Goal: Task Accomplishment & Management: Manage account settings

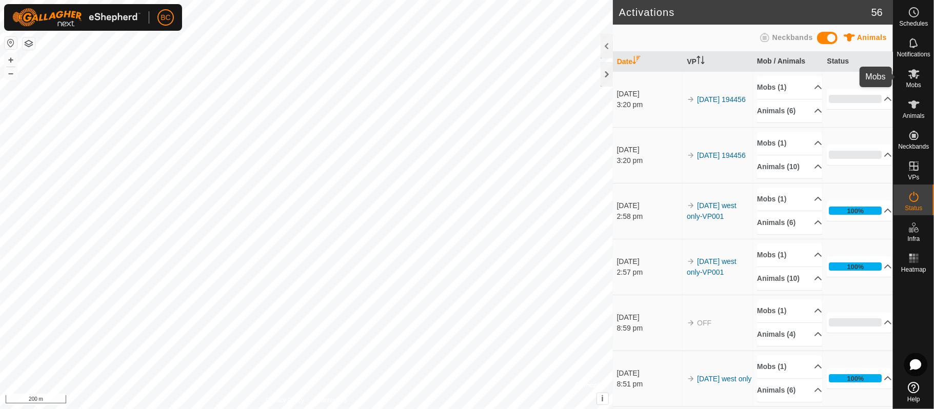
click at [914, 79] on icon at bounding box center [914, 74] width 12 height 12
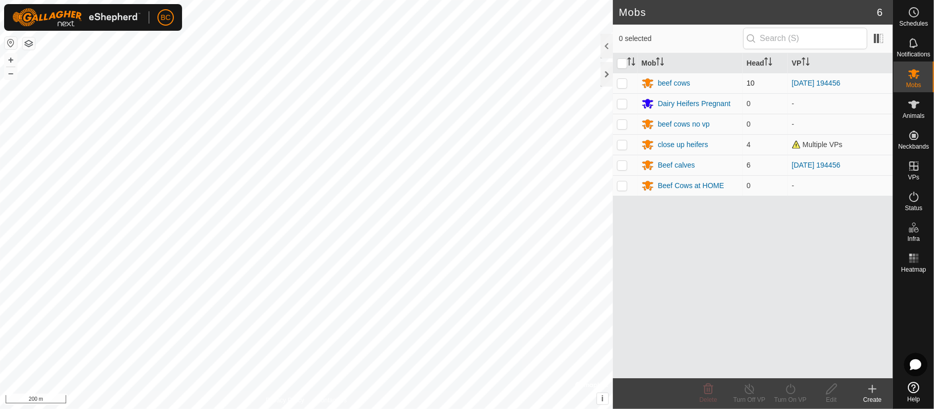
click at [629, 83] on td at bounding box center [625, 83] width 25 height 21
checkbox input "true"
click at [793, 391] on icon at bounding box center [791, 389] width 13 height 12
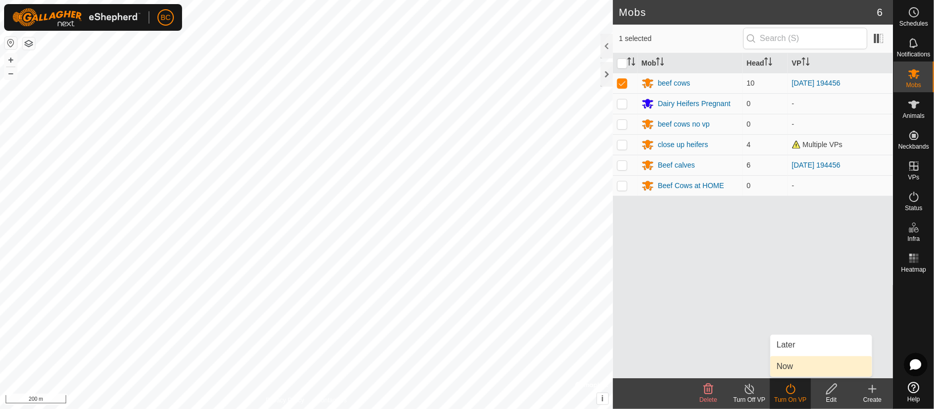
click at [791, 368] on link "Now" at bounding box center [822, 367] width 102 height 21
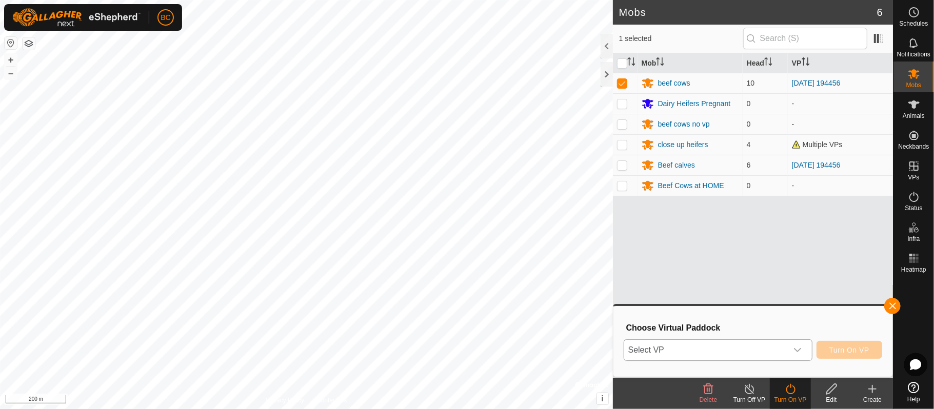
click at [790, 349] on div "dropdown trigger" at bounding box center [798, 350] width 21 height 21
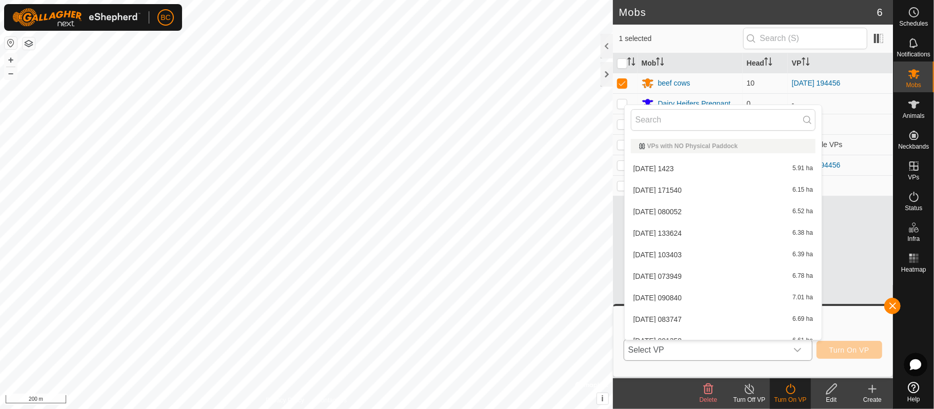
click at [790, 349] on div "dropdown trigger" at bounding box center [798, 350] width 21 height 21
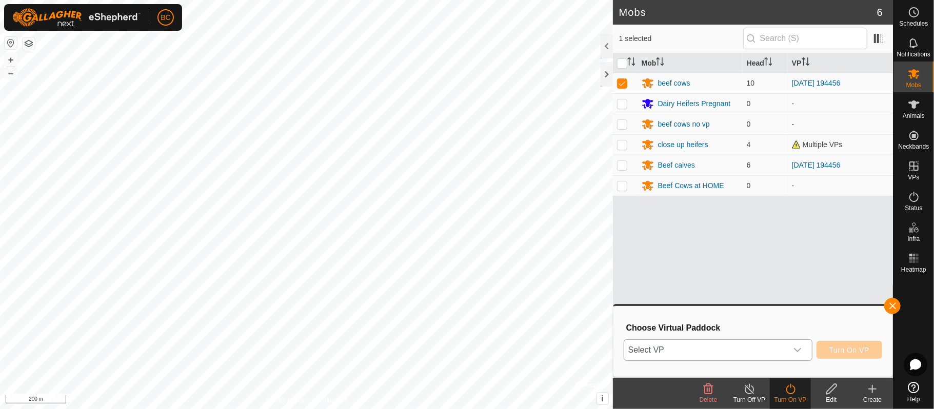
click at [790, 349] on div "dropdown trigger" at bounding box center [798, 350] width 21 height 21
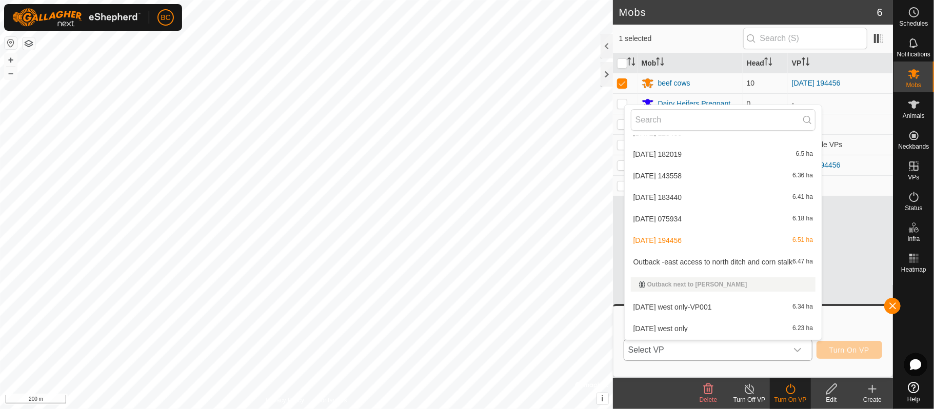
scroll to position [317, 0]
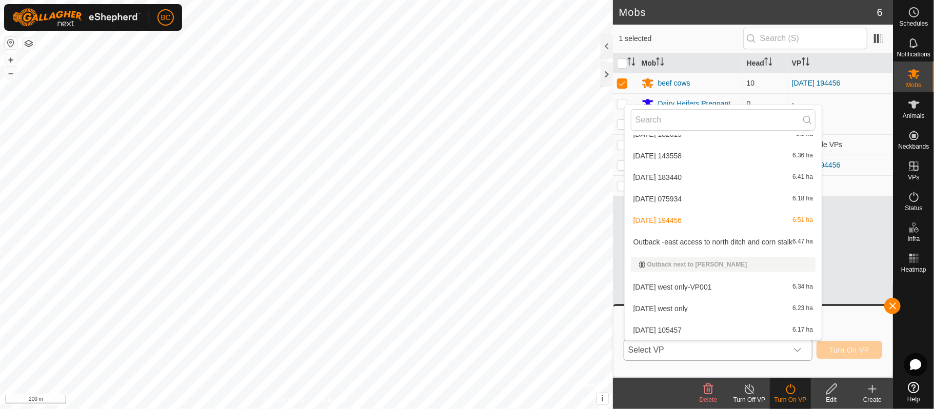
click at [747, 289] on li "[DATE] west only-VP001 6.34 ha" at bounding box center [724, 287] width 198 height 21
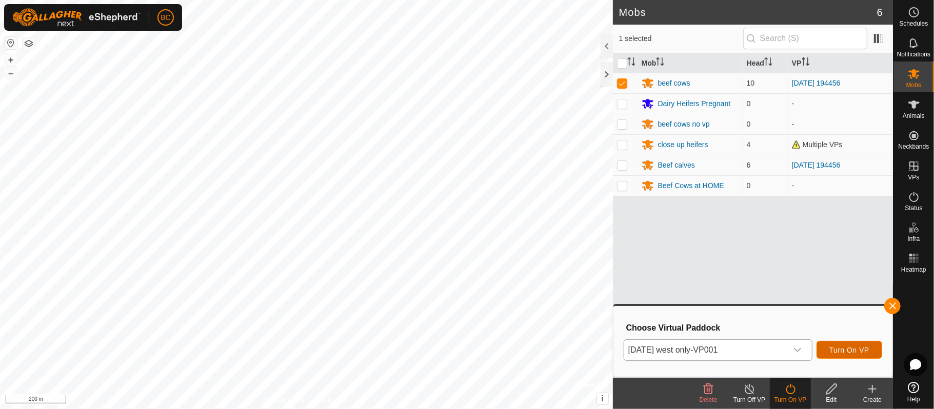
click at [847, 352] on span "Turn On VP" at bounding box center [850, 350] width 40 height 8
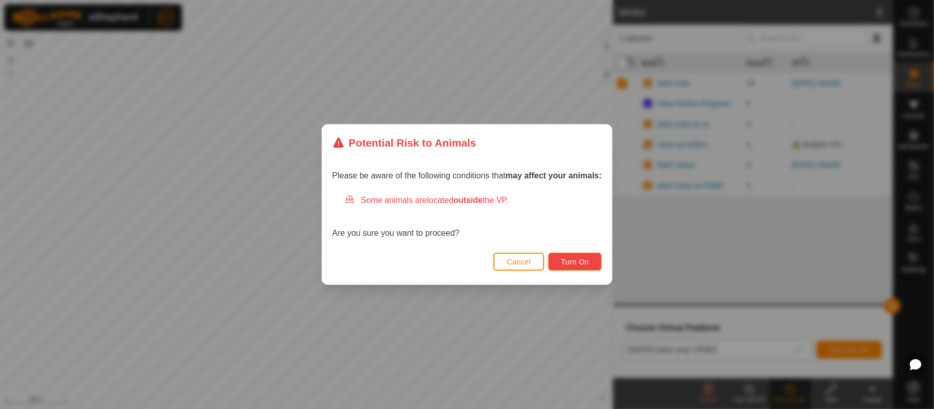
click at [583, 257] on button "Turn On" at bounding box center [575, 262] width 53 height 18
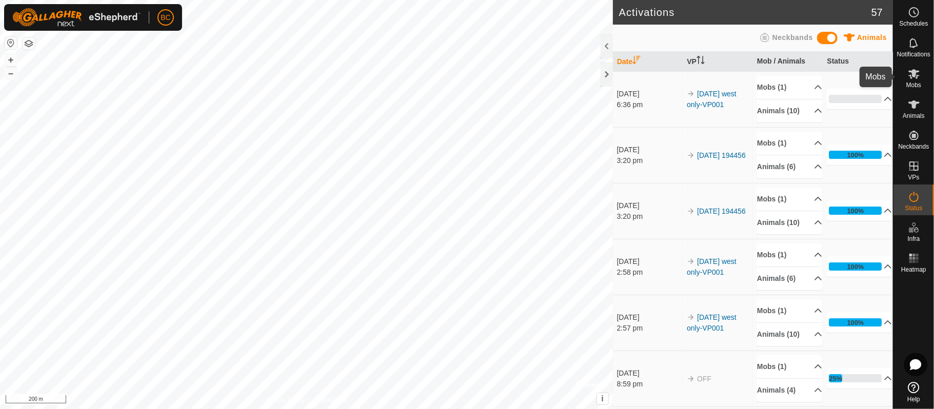
click at [910, 79] on icon at bounding box center [914, 74] width 12 height 12
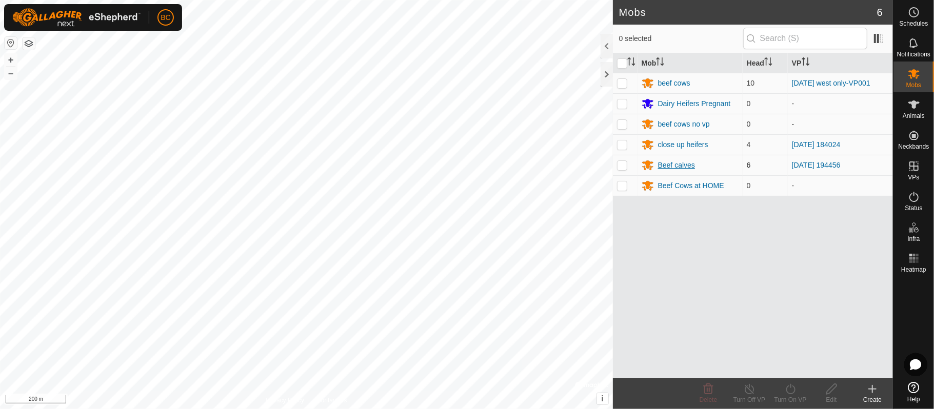
click at [680, 167] on div "Beef calves" at bounding box center [676, 165] width 37 height 11
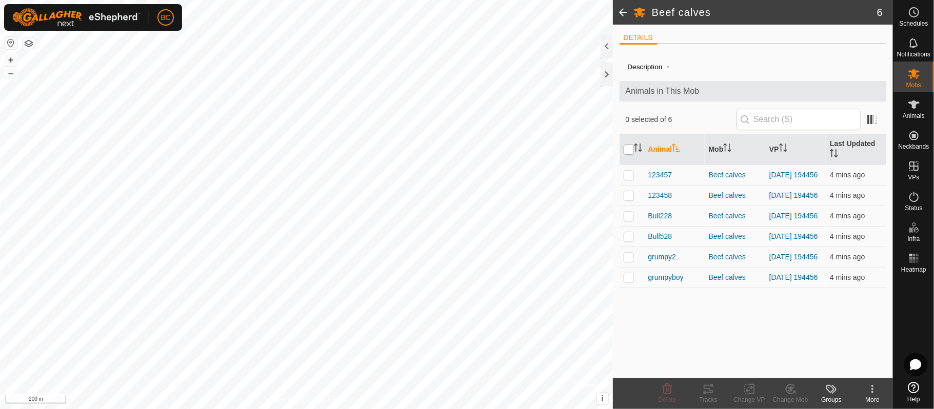
click at [631, 150] on input "checkbox" at bounding box center [629, 150] width 10 height 10
checkbox input "true"
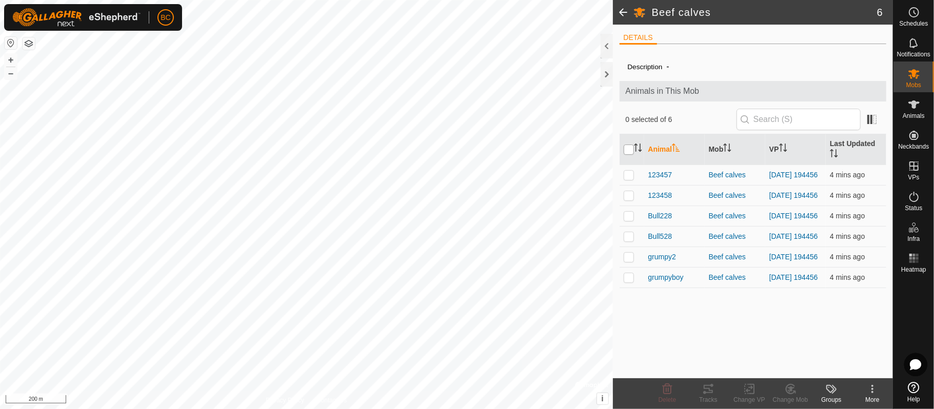
checkbox input "true"
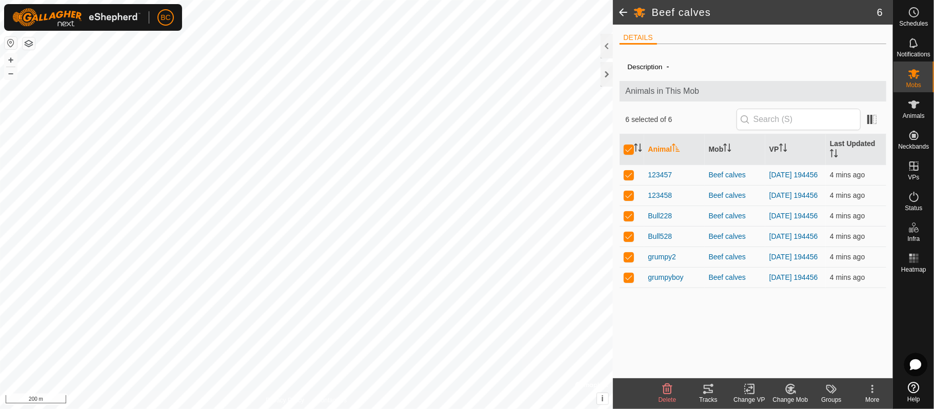
click at [748, 393] on icon at bounding box center [750, 389] width 13 height 12
click at [753, 347] on link "Choose VP..." at bounding box center [781, 345] width 102 height 21
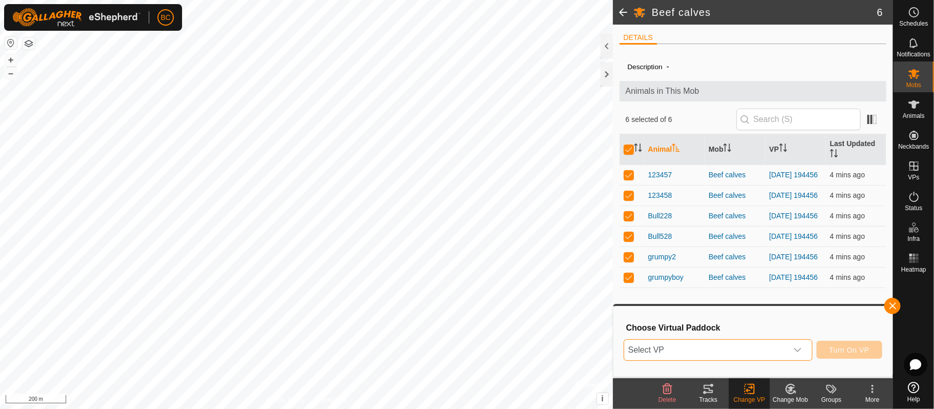
click at [753, 347] on span "Select VP" at bounding box center [705, 350] width 163 height 21
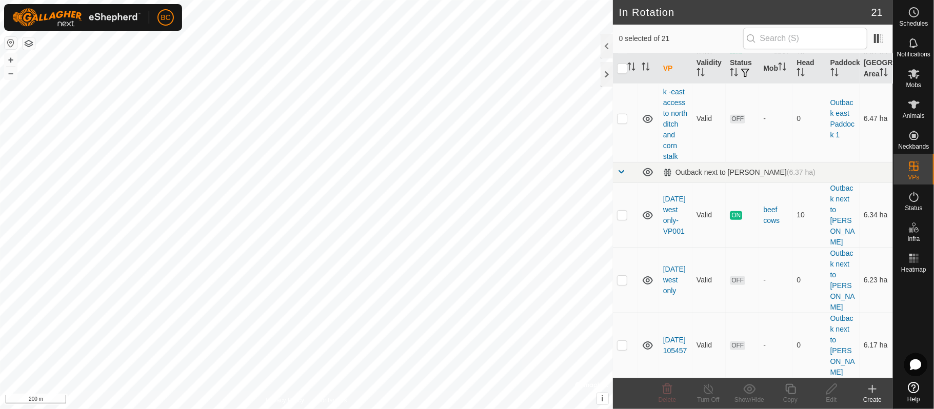
scroll to position [762, 0]
click at [918, 75] on icon at bounding box center [914, 74] width 11 height 10
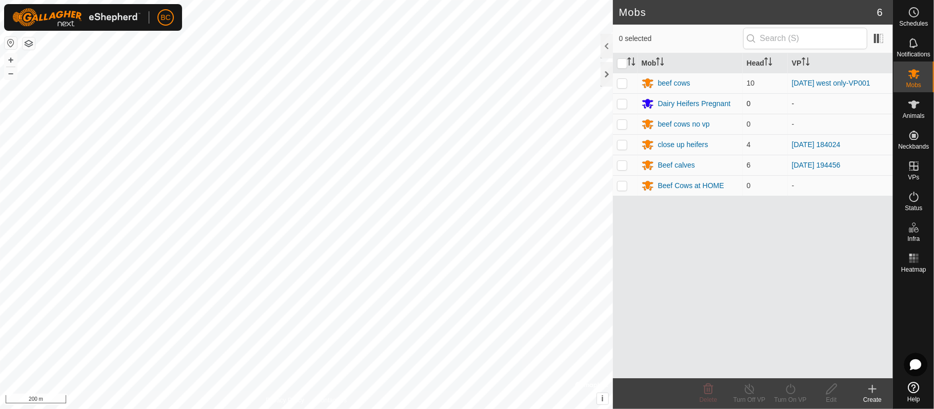
drag, startPoint x: 918, startPoint y: 75, endPoint x: 740, endPoint y: 105, distance: 180.6
click at [740, 105] on div "Schedules Notifications Mobs Animals Neckbands VPs Status Infra Heatmap Help Mo…" at bounding box center [467, 204] width 934 height 409
click at [665, 161] on div "Beef calves" at bounding box center [676, 165] width 37 height 11
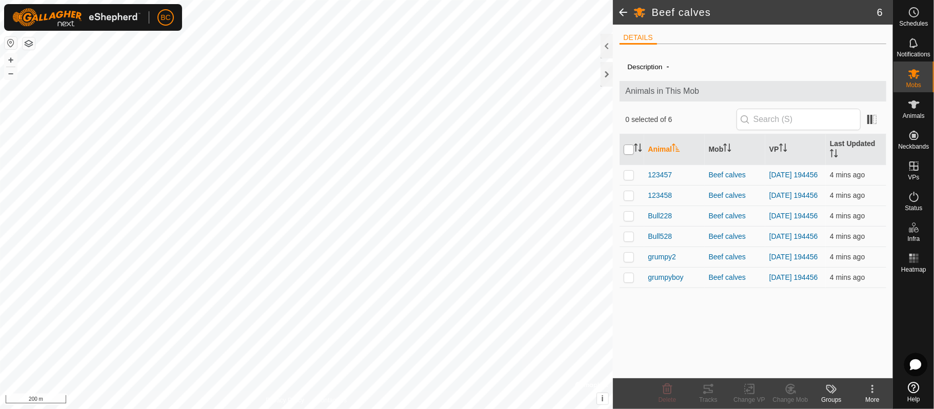
click at [631, 149] on input "checkbox" at bounding box center [629, 150] width 10 height 10
checkbox input "true"
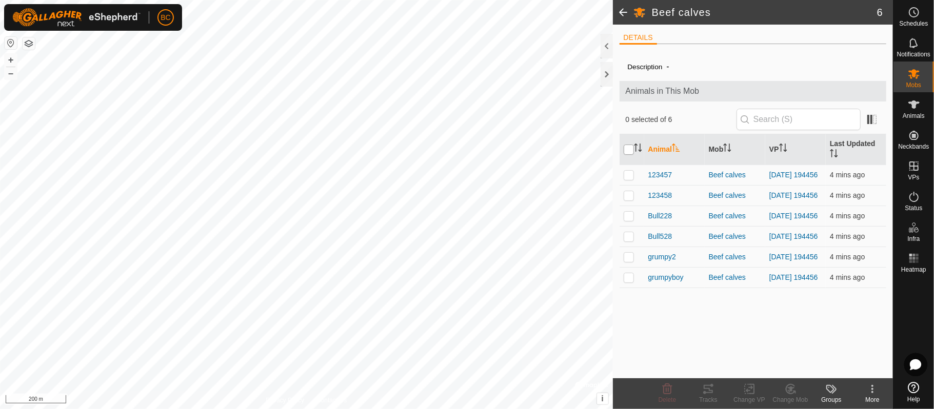
checkbox input "true"
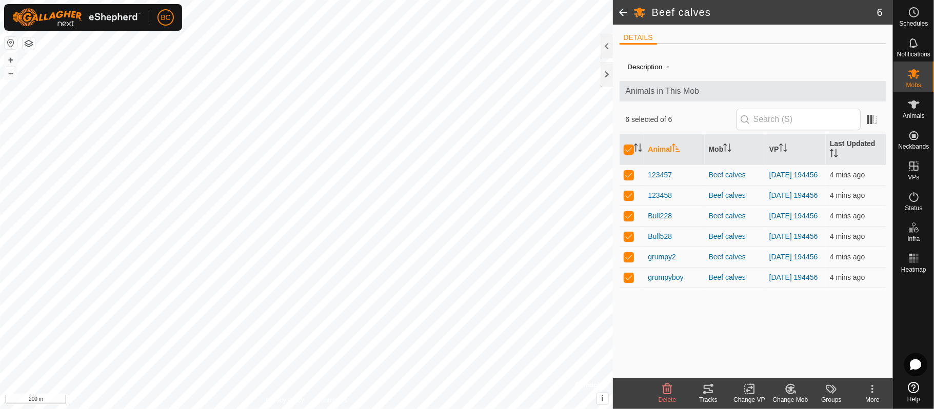
click at [752, 388] on icon at bounding box center [749, 389] width 7 height 7
click at [758, 346] on link "Choose VP..." at bounding box center [781, 345] width 102 height 21
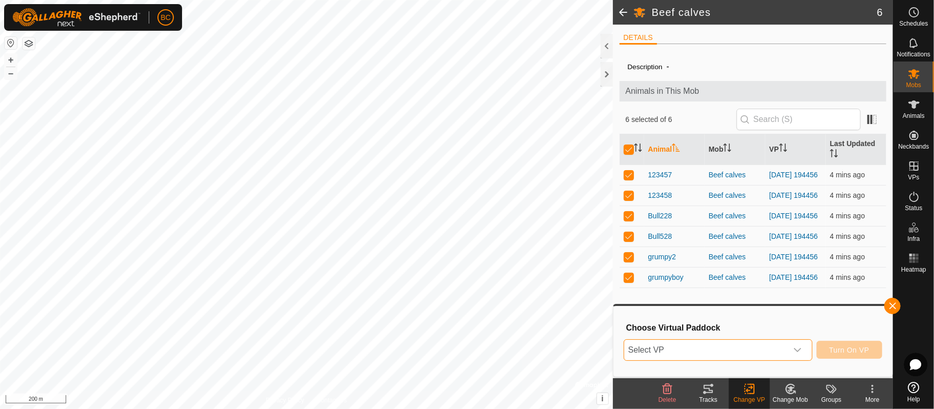
drag, startPoint x: 758, startPoint y: 346, endPoint x: 796, endPoint y: 351, distance: 38.3
click at [796, 351] on p-select "Select VP" at bounding box center [718, 351] width 189 height 22
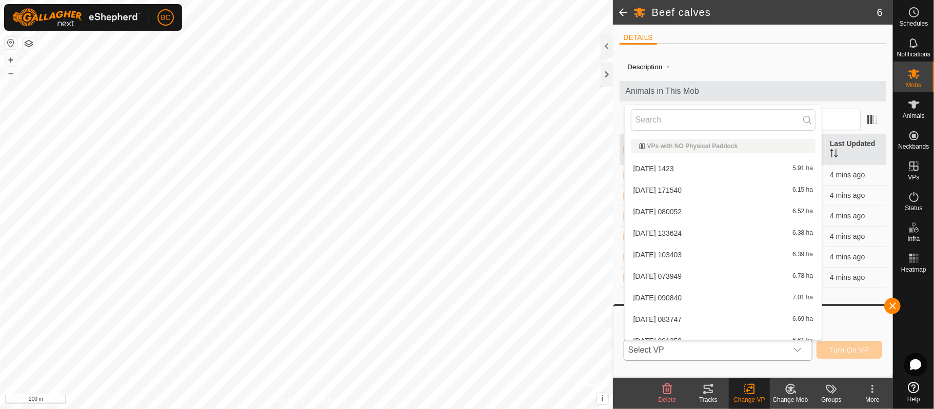
click at [796, 351] on icon "dropdown trigger" at bounding box center [797, 350] width 7 height 4
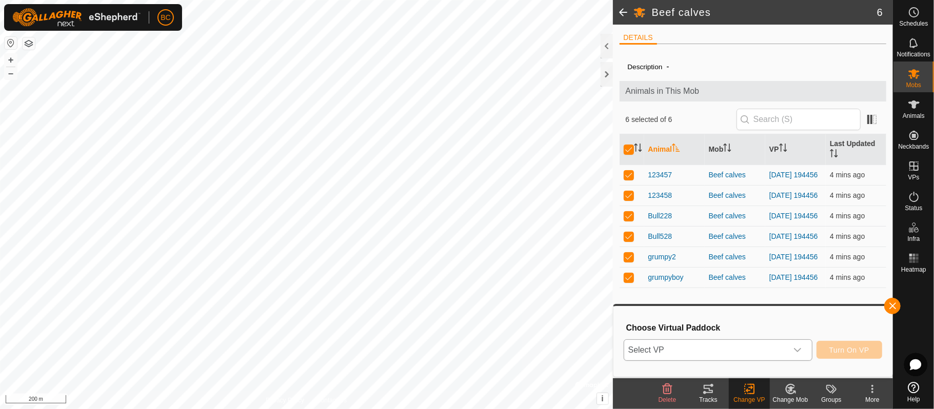
click at [796, 351] on icon "dropdown trigger" at bounding box center [797, 350] width 7 height 4
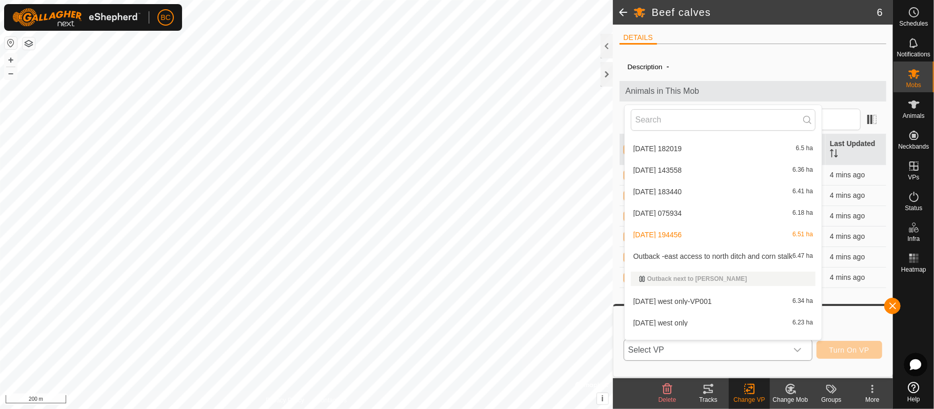
scroll to position [317, 0]
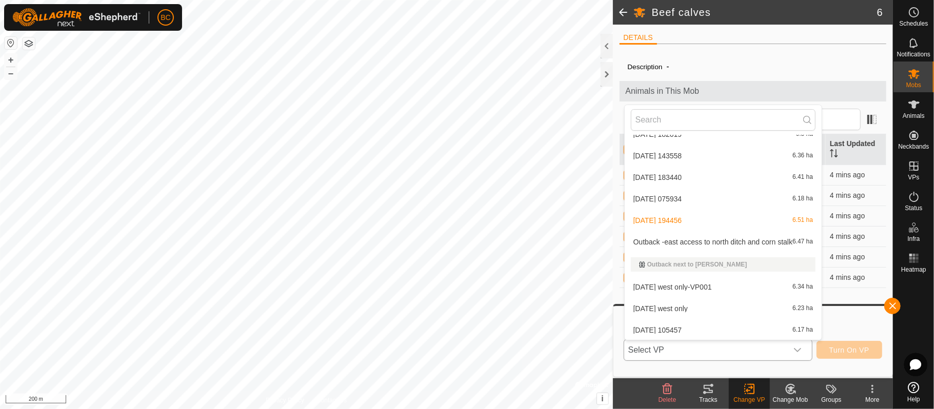
click at [737, 286] on li "[DATE] west only-VP001 6.34 ha" at bounding box center [724, 287] width 198 height 21
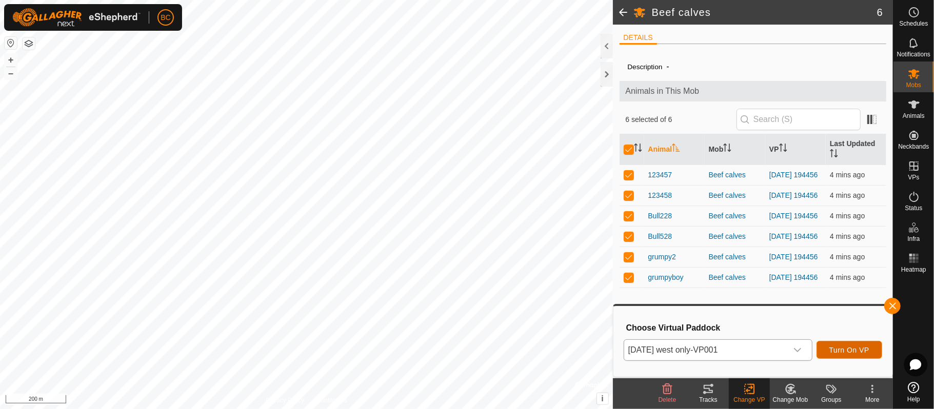
click at [869, 352] on span "Turn On VP" at bounding box center [850, 350] width 40 height 8
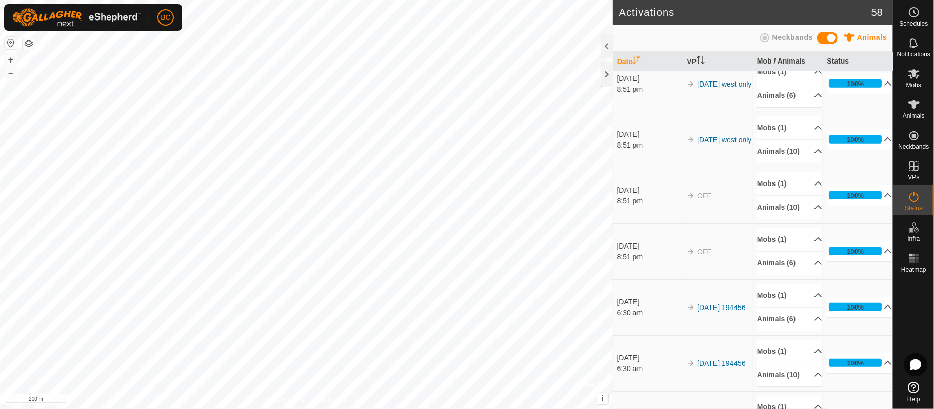
scroll to position [414, 0]
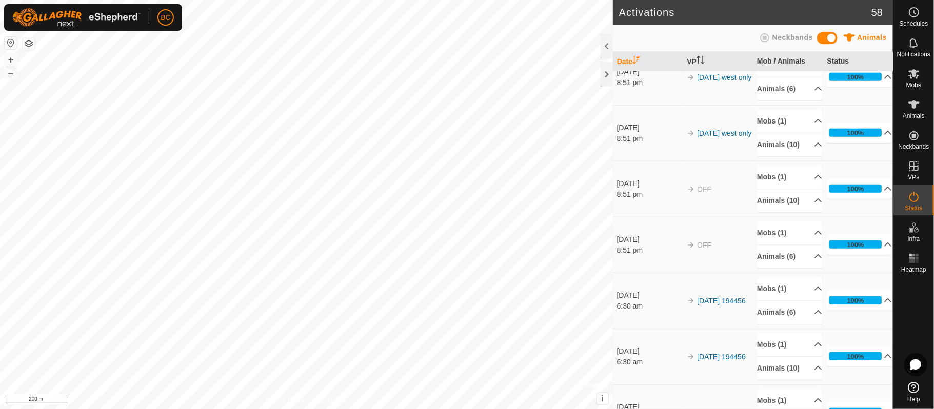
click at [305, 0] on html "BC Schedules Notifications Mobs Animals Neckbands VPs Status Infra Heatmap Help…" at bounding box center [467, 204] width 934 height 409
click at [11, 60] on button "+" at bounding box center [11, 60] width 12 height 12
click at [9, 60] on button "+" at bounding box center [11, 60] width 12 height 12
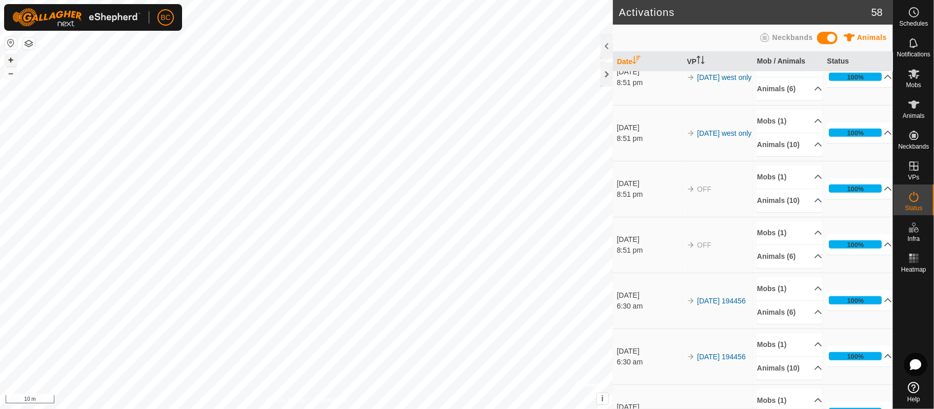
click at [9, 57] on button "+" at bounding box center [11, 60] width 12 height 12
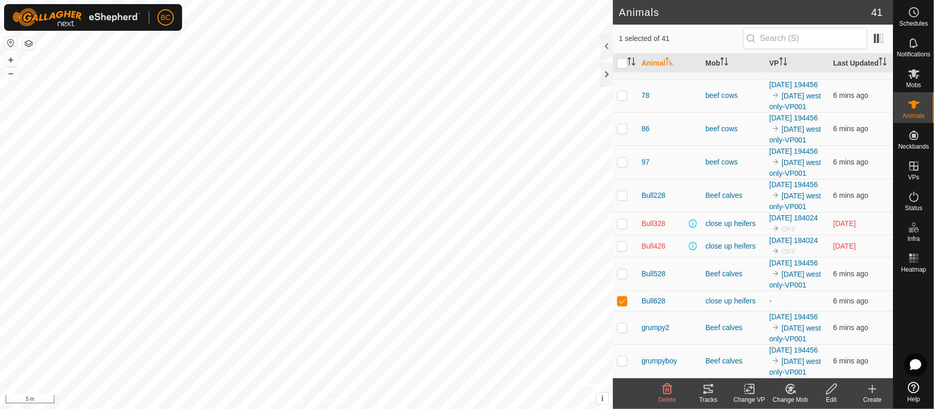
scroll to position [938, 0]
click at [653, 296] on span "Bull628" at bounding box center [654, 301] width 24 height 11
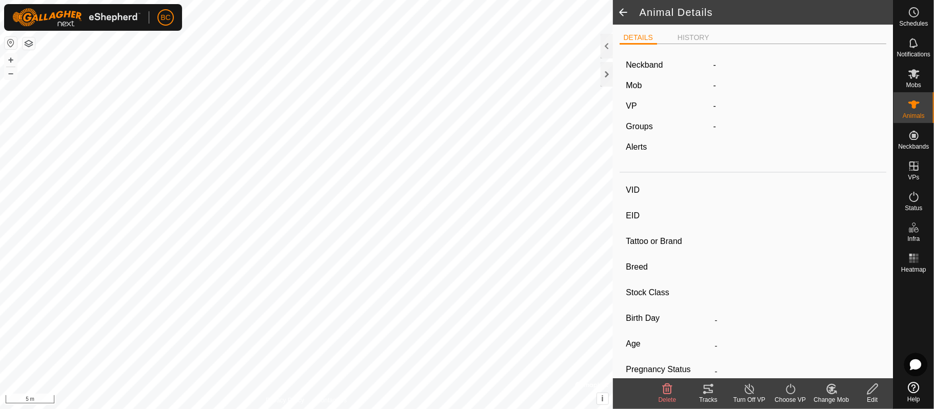
type input "Bull628"
type input "-"
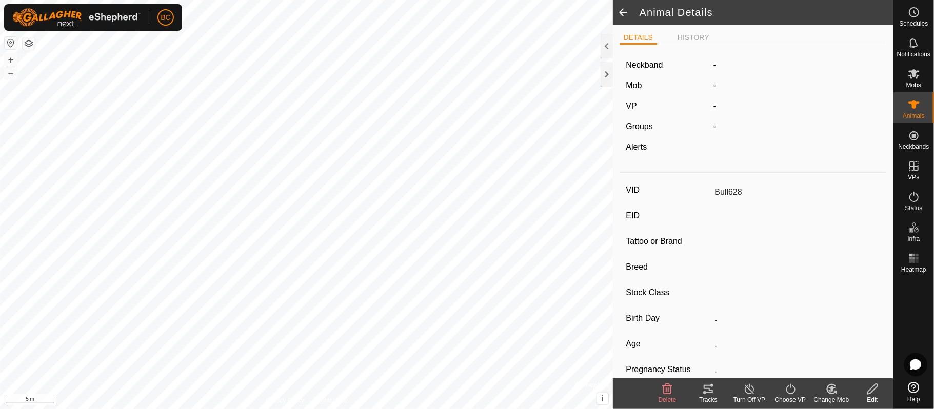
type input "0 kg"
type input "-"
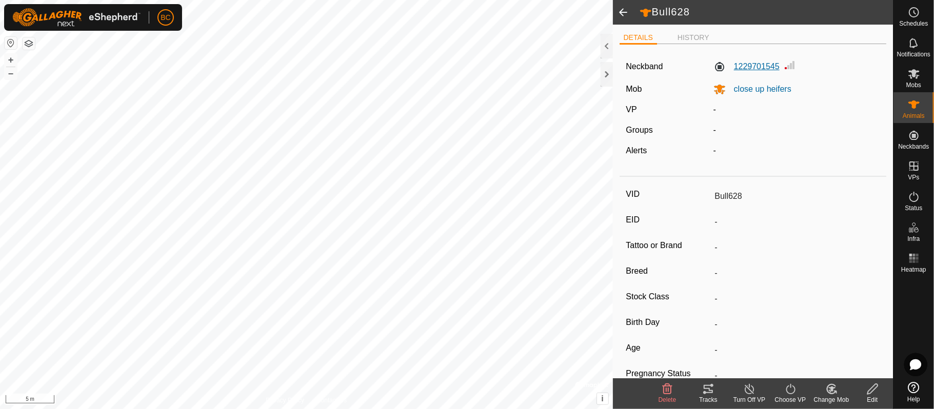
click at [739, 68] on label "1229701545" at bounding box center [747, 67] width 66 height 12
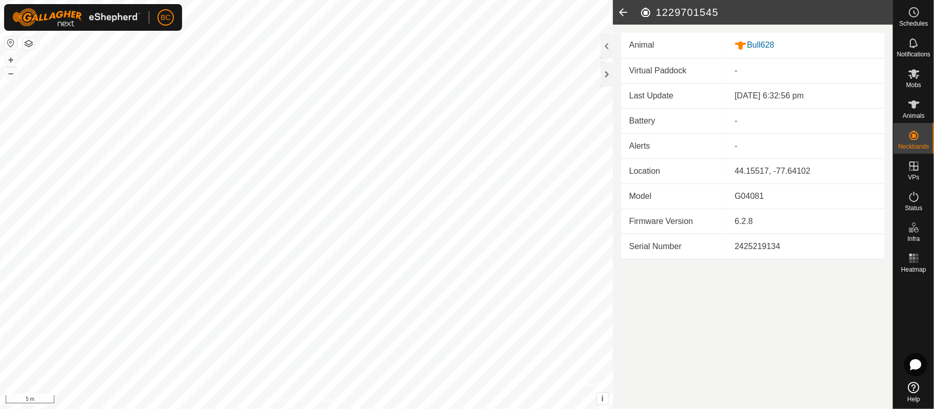
drag, startPoint x: 657, startPoint y: 9, endPoint x: 717, endPoint y: 15, distance: 60.4
click at [717, 15] on h2 "1229701545" at bounding box center [766, 12] width 253 height 12
copy h2 "1229701545"
click at [763, 43] on div "Bull628" at bounding box center [806, 45] width 142 height 13
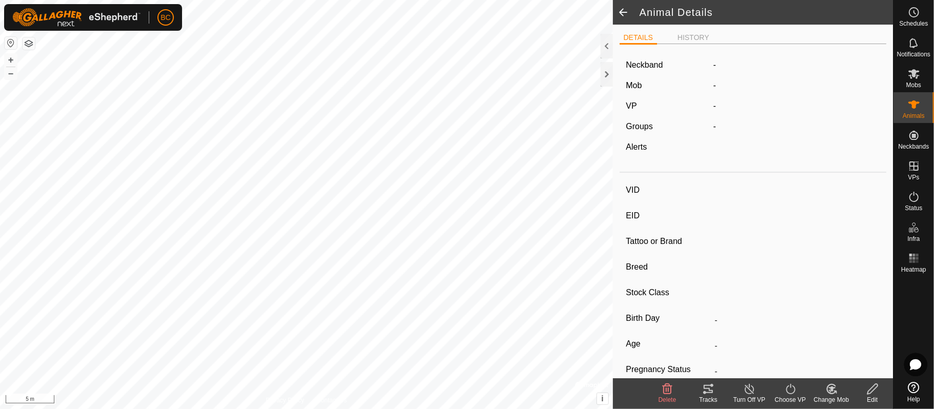
type input "Bull628"
type input "-"
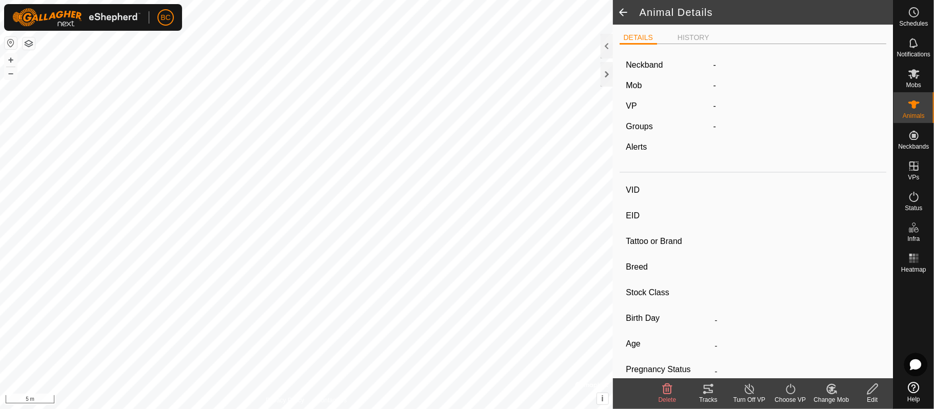
type input "0 kg"
type input "-"
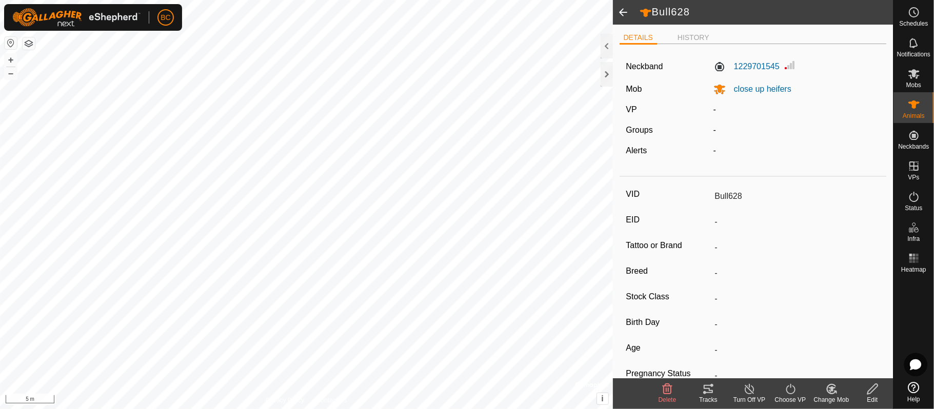
click at [871, 393] on icon at bounding box center [873, 389] width 13 height 12
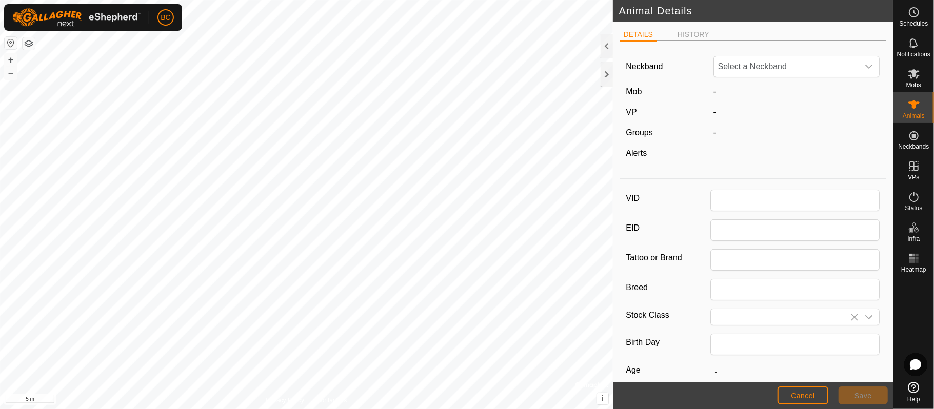
type input "Bull628"
type input "0"
click at [865, 66] on icon "dropdown trigger" at bounding box center [869, 67] width 8 height 8
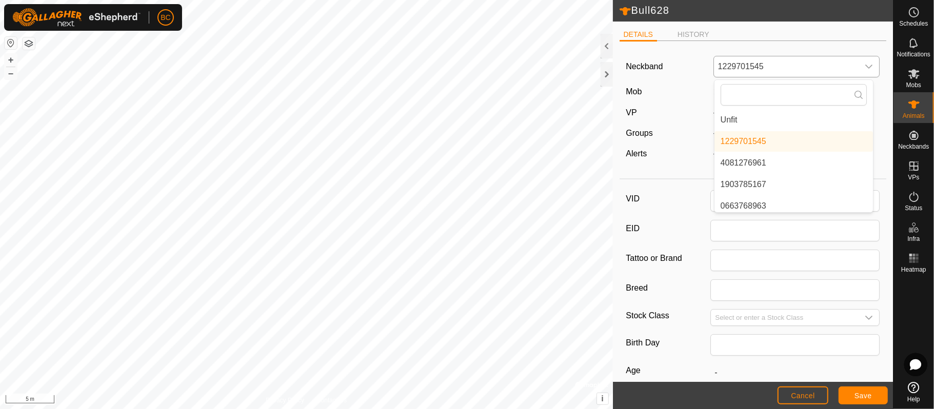
click at [825, 117] on li "Unfit" at bounding box center [794, 120] width 159 height 21
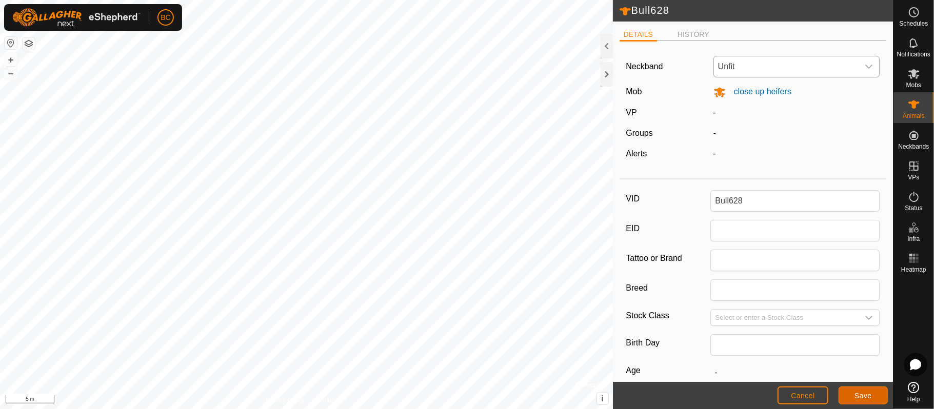
click at [861, 397] on span "Save" at bounding box center [863, 396] width 17 height 8
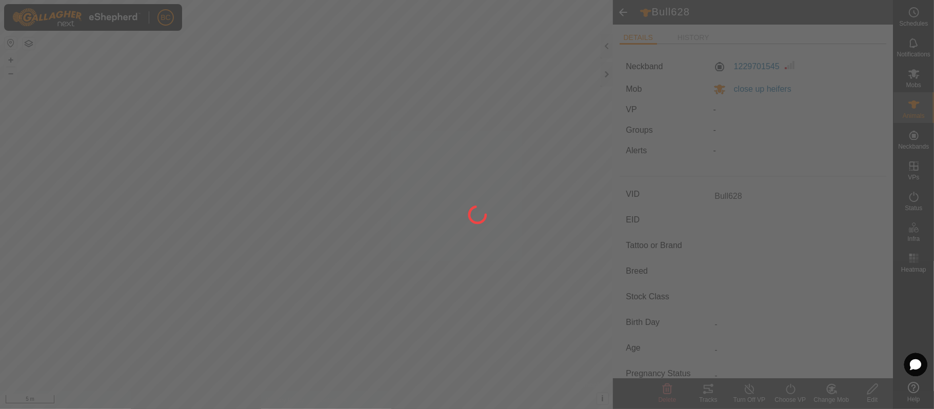
type input "-"
type input "0 kg"
type input "-"
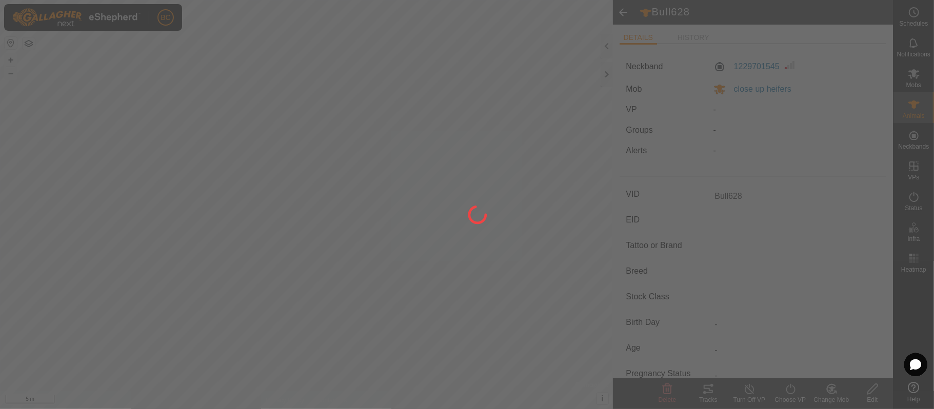
type input "-"
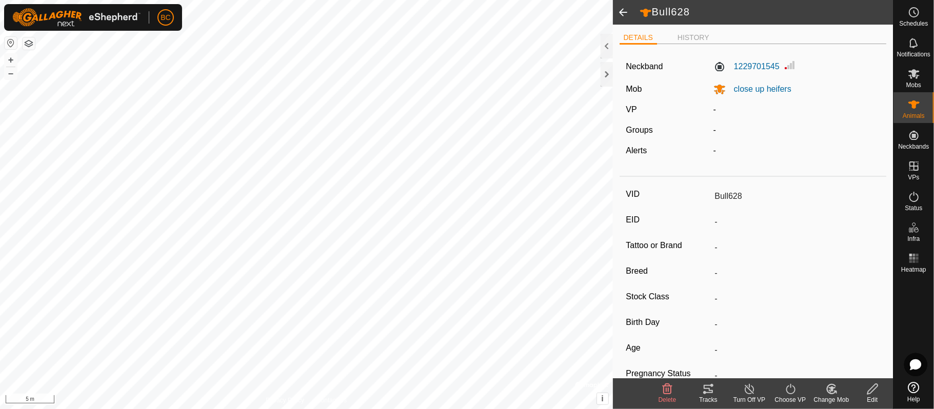
click at [875, 397] on div "Edit" at bounding box center [872, 400] width 41 height 9
type input "0"
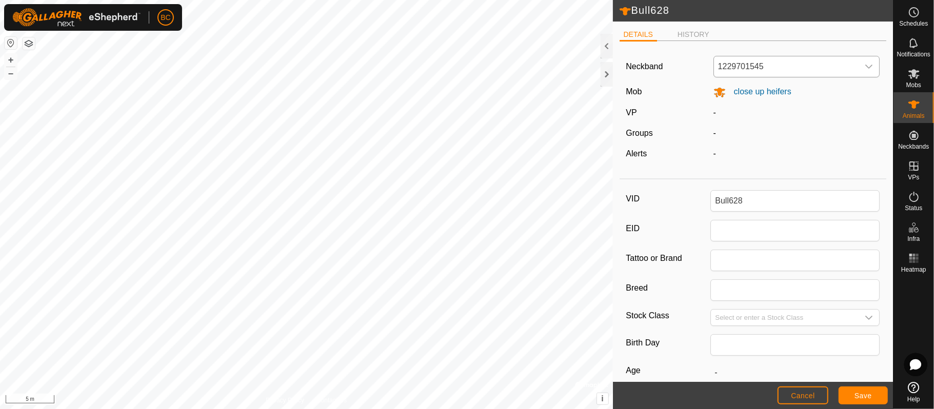
click at [865, 66] on icon "dropdown trigger" at bounding box center [869, 67] width 8 height 8
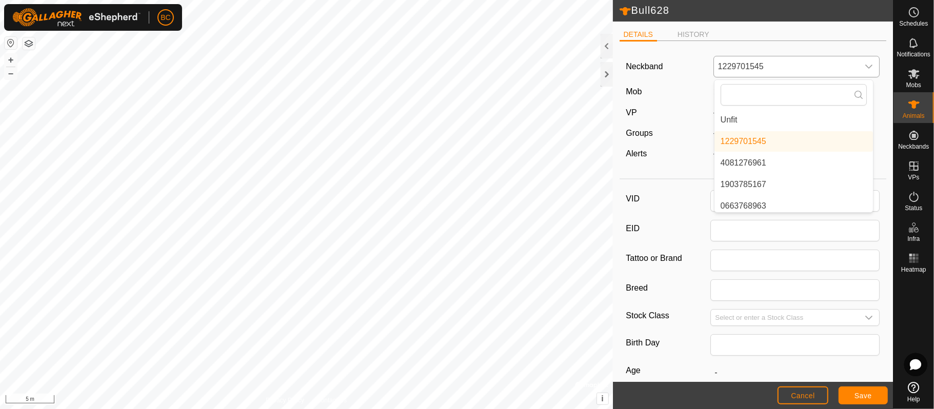
click at [829, 118] on li "Unfit" at bounding box center [794, 120] width 159 height 21
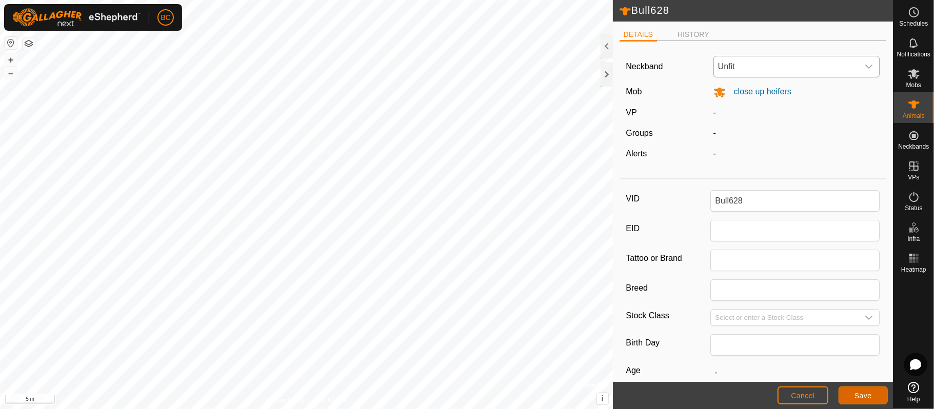
click at [850, 396] on button "Save" at bounding box center [863, 396] width 49 height 18
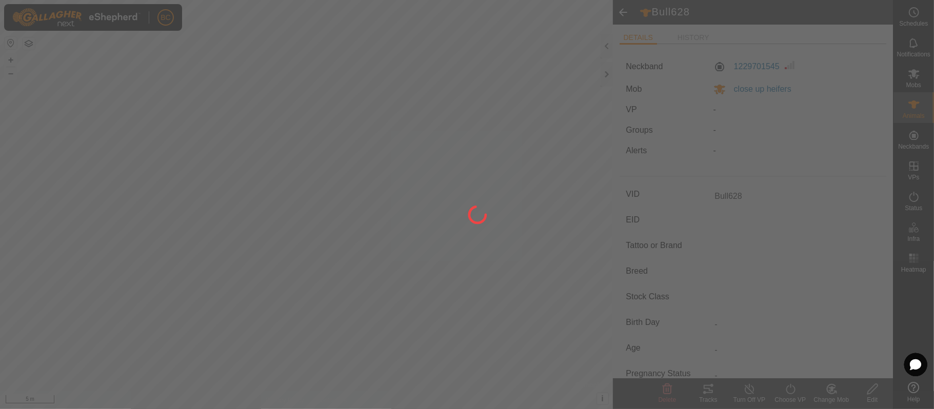
type input "-"
type input "0 kg"
type input "-"
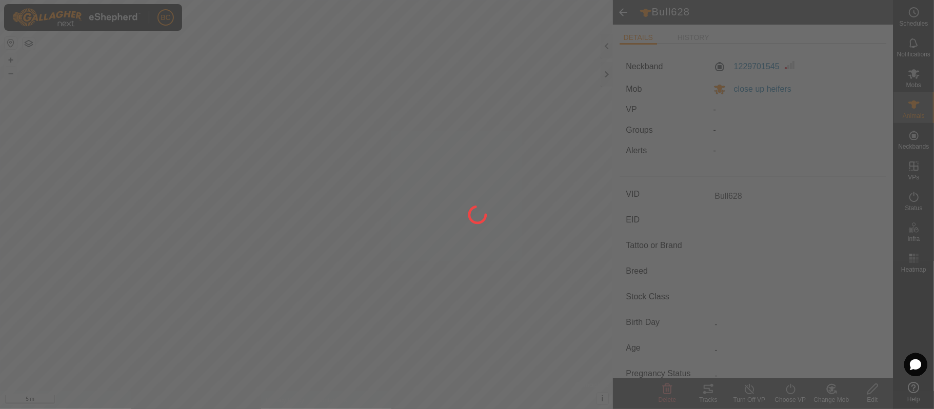
type input "-"
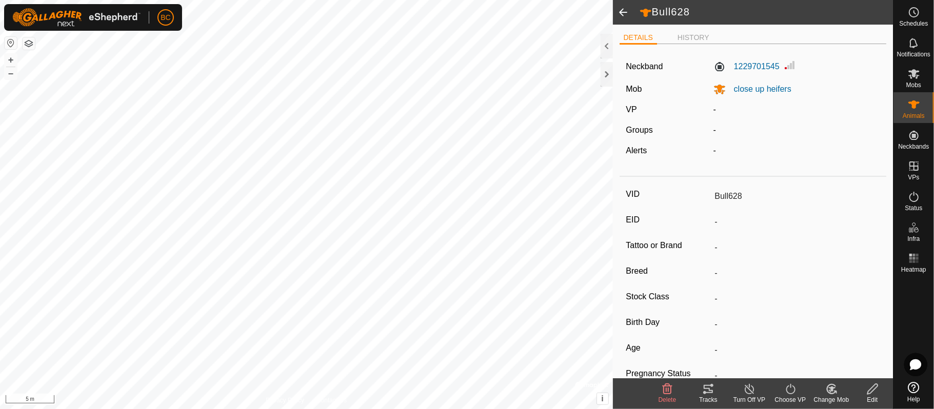
click at [622, 11] on span at bounding box center [623, 12] width 21 height 25
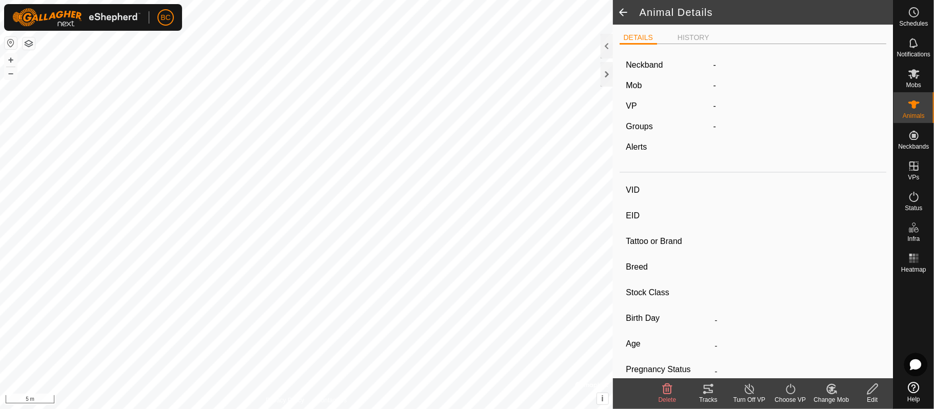
type input "Bull628"
type input "-"
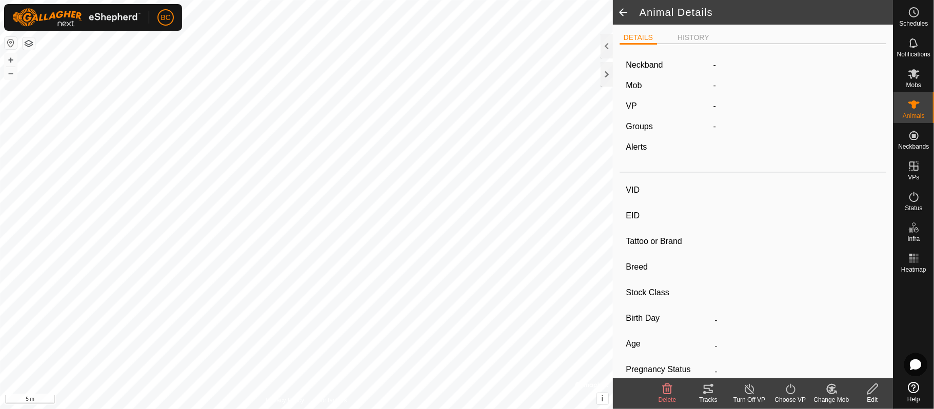
type input "0 kg"
type input "-"
click at [622, 11] on span at bounding box center [623, 12] width 21 height 25
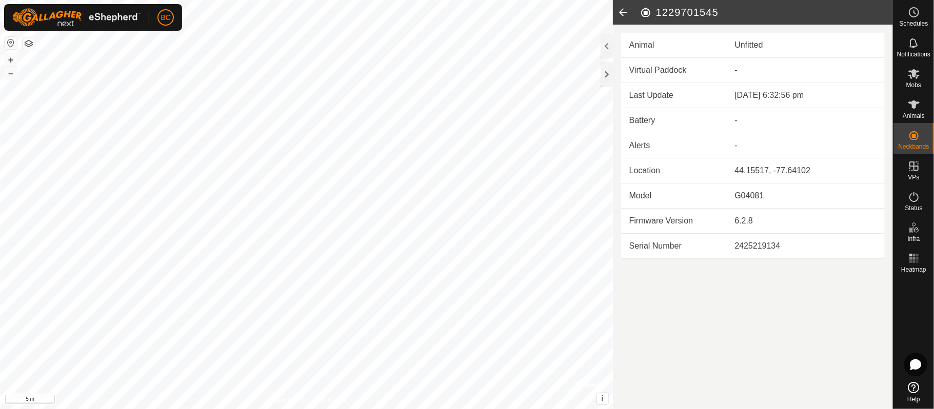
click at [622, 11] on icon at bounding box center [623, 12] width 21 height 25
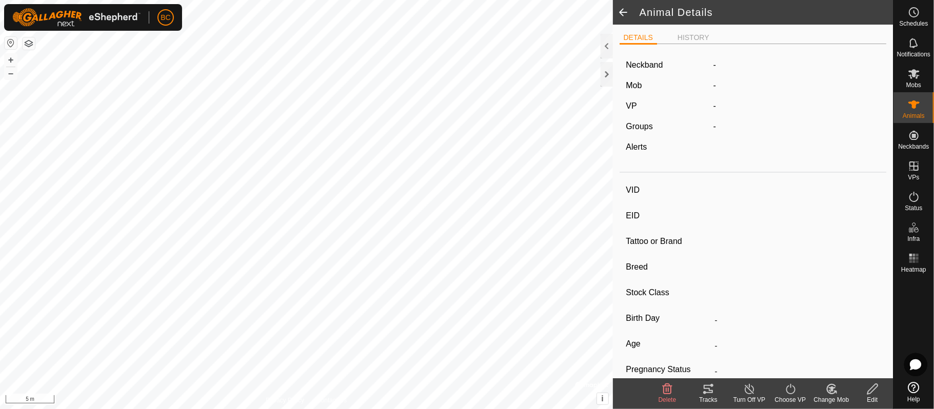
type input "Bull628"
type input "-"
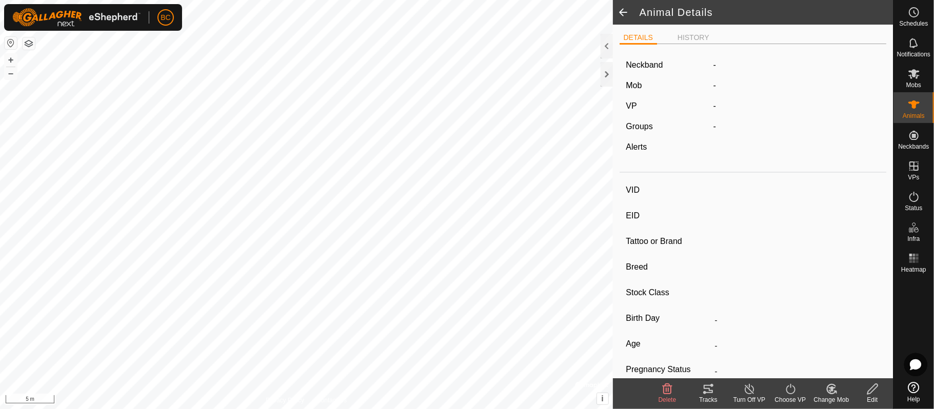
type input "0 kg"
type input "-"
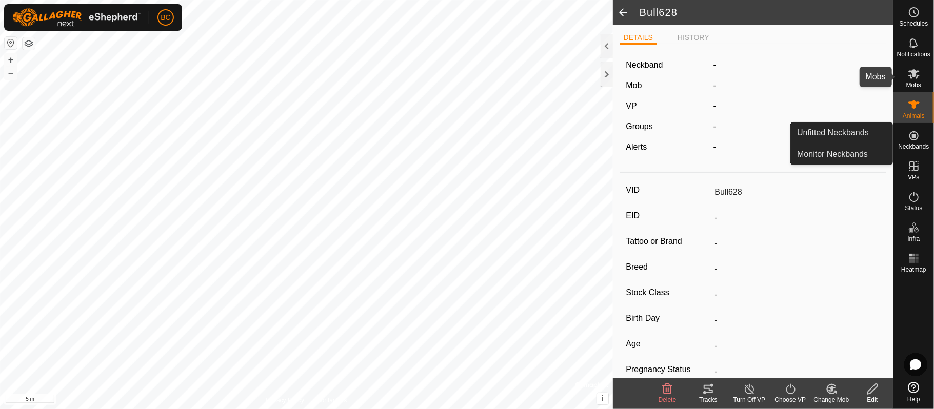
click at [912, 83] on span "Mobs" at bounding box center [914, 85] width 15 height 6
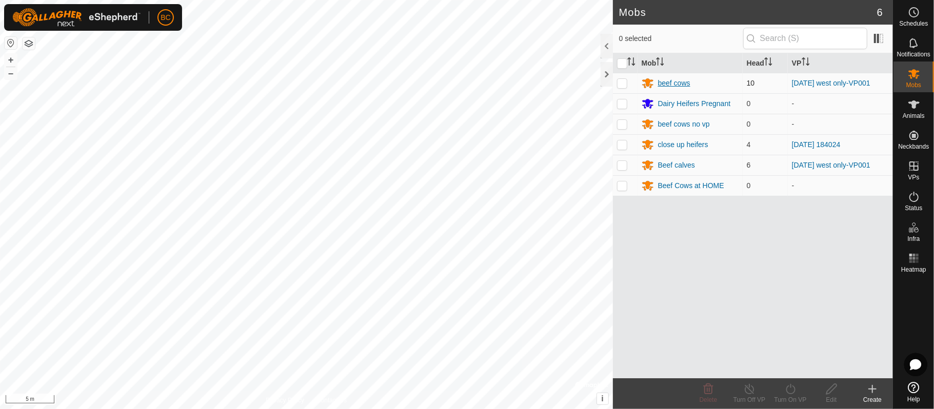
click at [711, 83] on div "beef cows" at bounding box center [690, 83] width 97 height 12
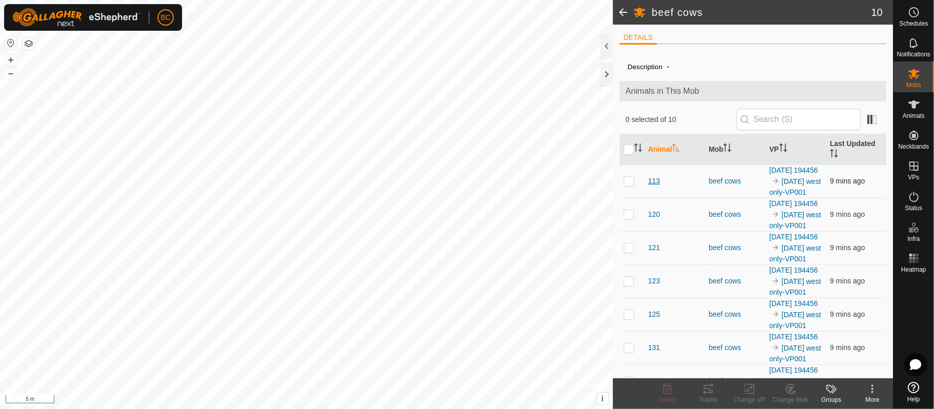
click at [656, 187] on span "113" at bounding box center [655, 181] width 12 height 11
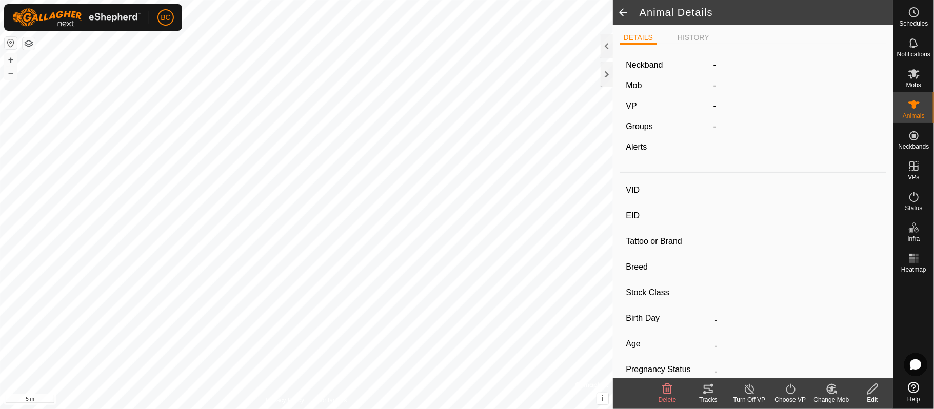
type input "113"
type input "124000050799823"
type input "-"
type input "[PERSON_NAME]"
type input "-"
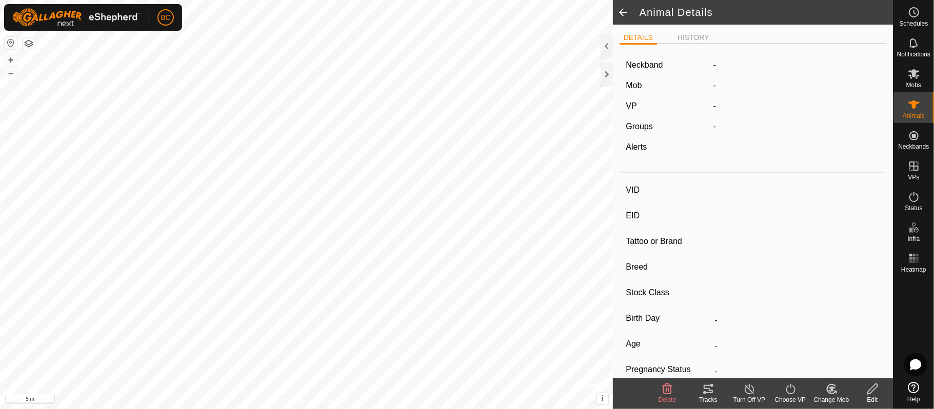
type input "05/2022"
type input "3 years 4 months"
type input "Dry"
type input "0 kg"
type input "-"
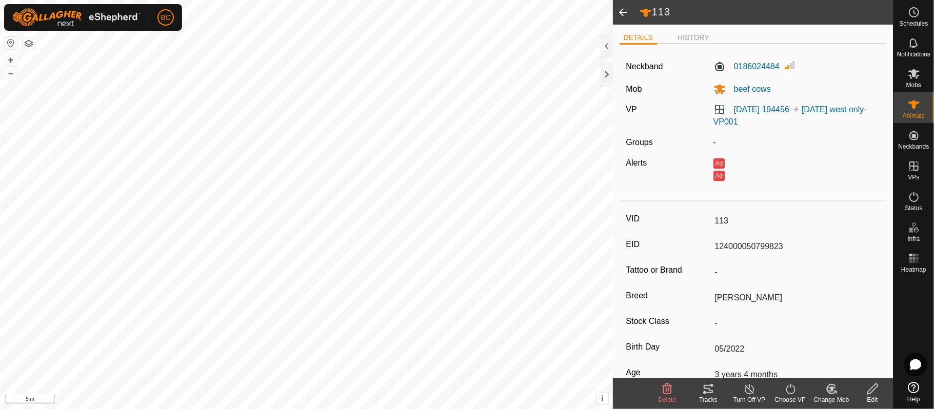
click at [872, 391] on icon at bounding box center [873, 389] width 13 height 12
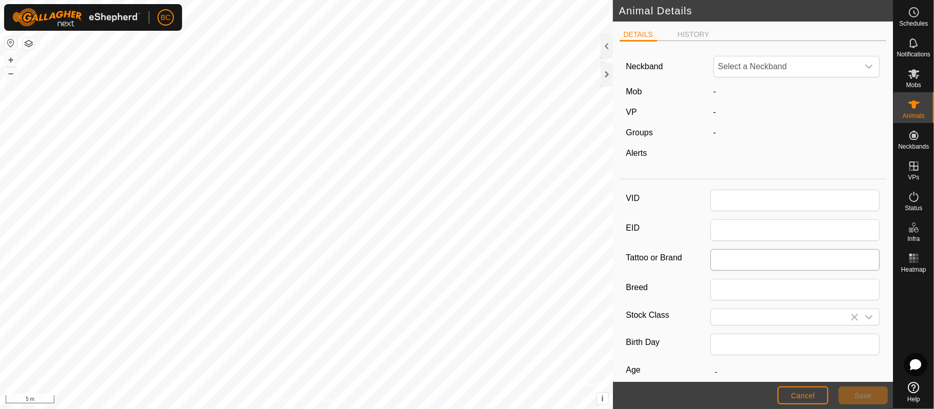
type input "113"
type input "124000050799823"
type input "[PERSON_NAME]"
type input "05/2022"
type input "3 years 4 months"
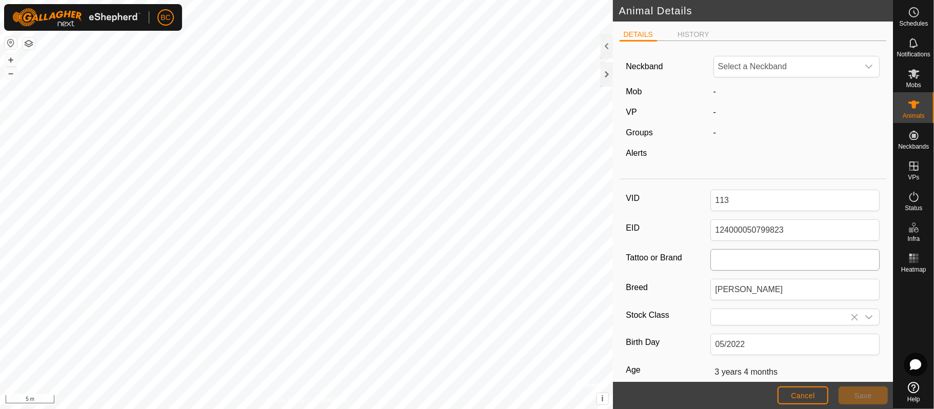
type input "0"
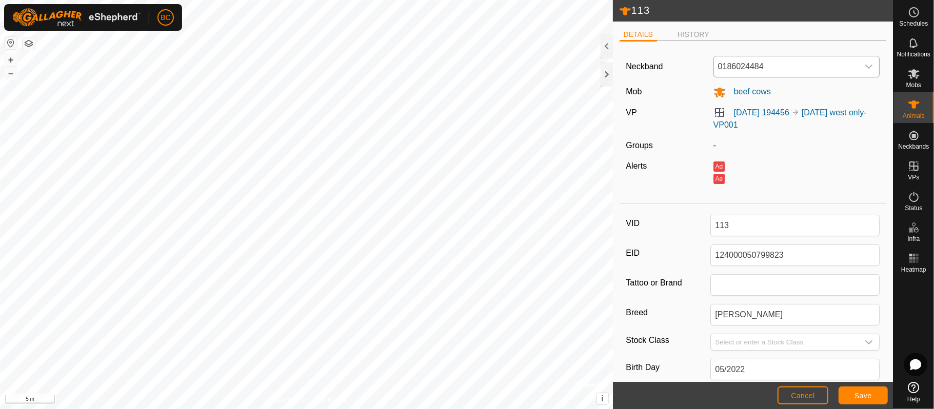
click at [865, 70] on icon "dropdown trigger" at bounding box center [869, 67] width 8 height 8
type input "1229701545"
click at [785, 119] on li "1229701545" at bounding box center [794, 120] width 159 height 21
click at [875, 395] on button "Save" at bounding box center [863, 396] width 49 height 18
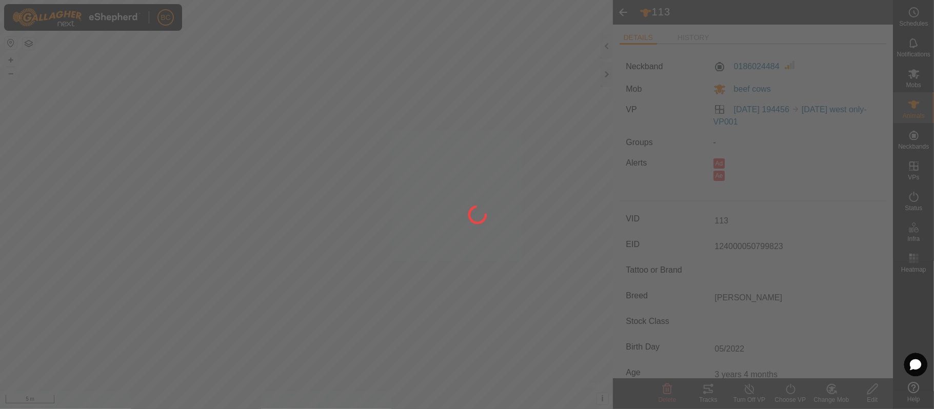
type input "-"
type input "0 kg"
type input "-"
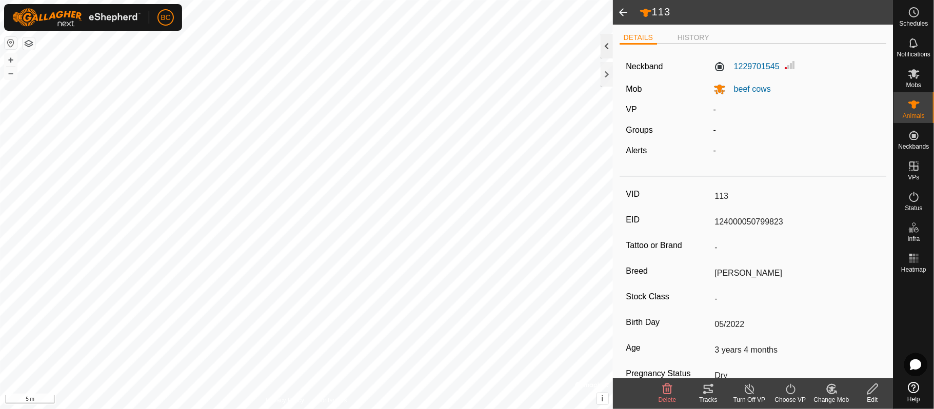
click at [604, 50] on div at bounding box center [607, 46] width 12 height 25
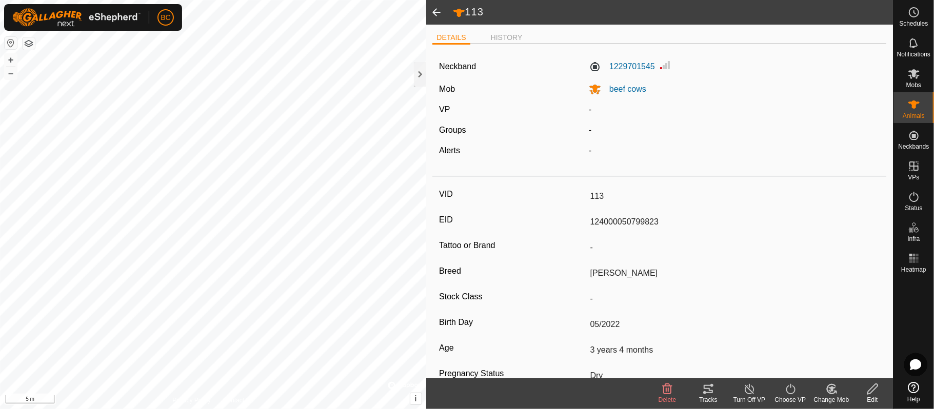
click at [435, 13] on span at bounding box center [436, 12] width 21 height 25
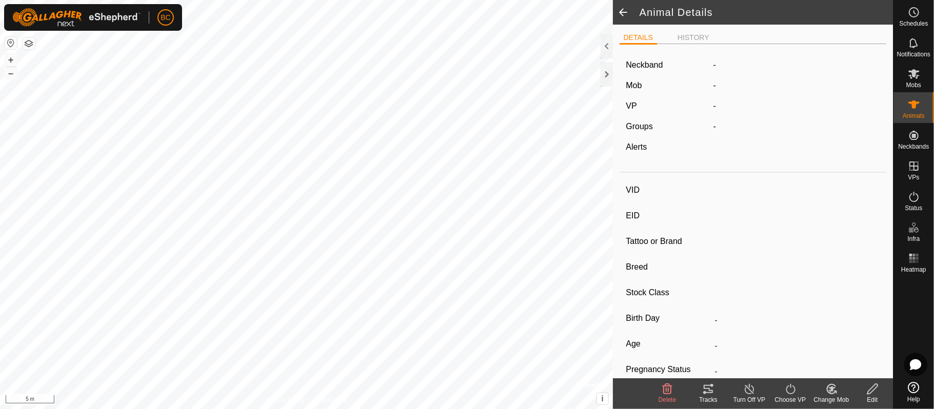
type input "113"
type input "124000050799823"
type input "-"
type input "[PERSON_NAME]"
type input "-"
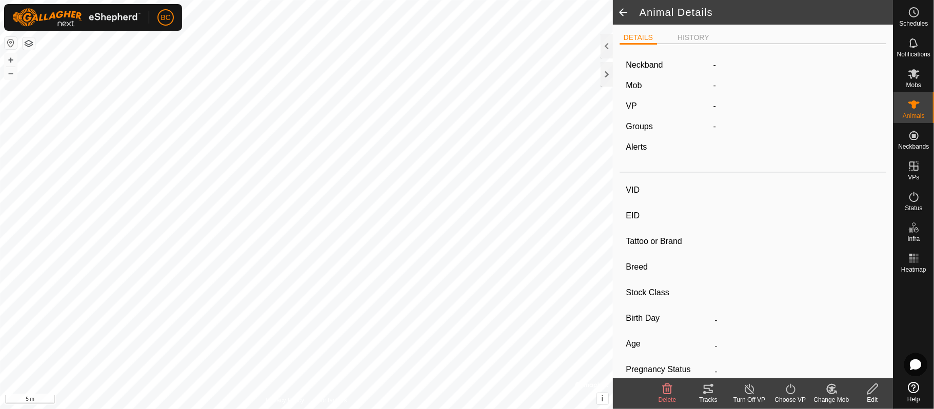
type input "05/2022"
type input "3 years 4 months"
type input "Dry"
type input "0 kg"
type input "-"
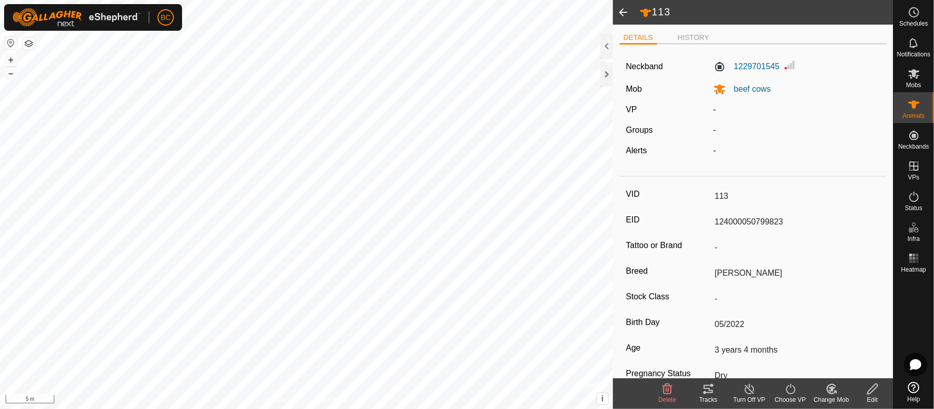
click at [623, 9] on span at bounding box center [623, 12] width 21 height 25
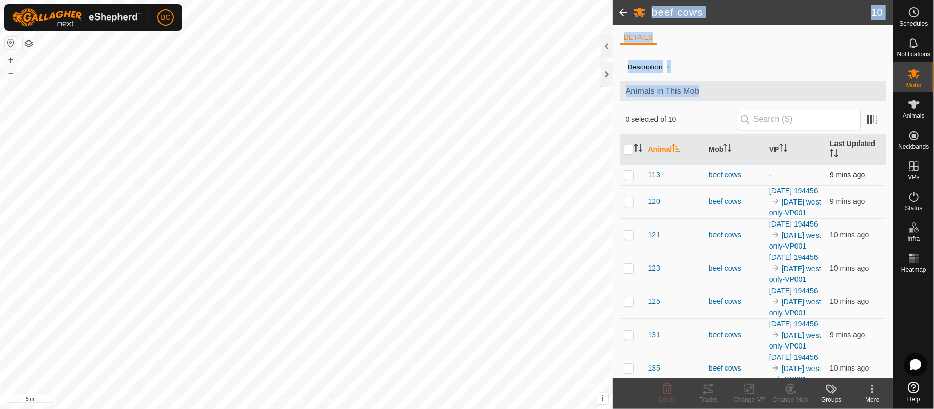
drag, startPoint x: 623, startPoint y: 9, endPoint x: 806, endPoint y: 181, distance: 251.2
click at [806, 181] on article "beef cows 10 DETAILS Description - Animals in This Mob 0 selected of 10 Animal …" at bounding box center [753, 204] width 280 height 409
click at [653, 173] on span "113" at bounding box center [655, 175] width 12 height 11
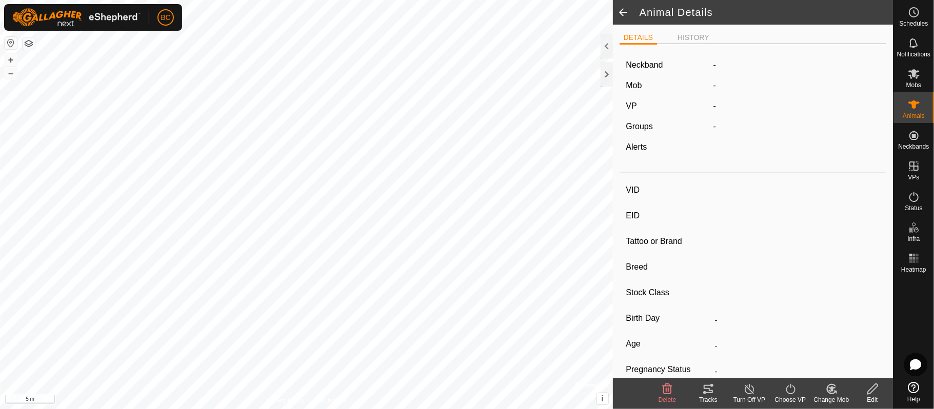
type input "113"
type input "124000050799823"
type input "-"
type input "[PERSON_NAME]"
type input "-"
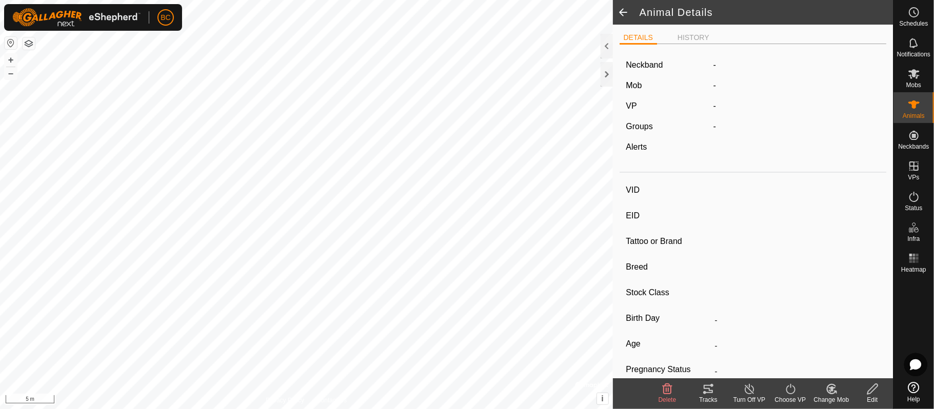
type input "05/2022"
type input "3 years 4 months"
type input "Dry"
type input "0 kg"
type input "-"
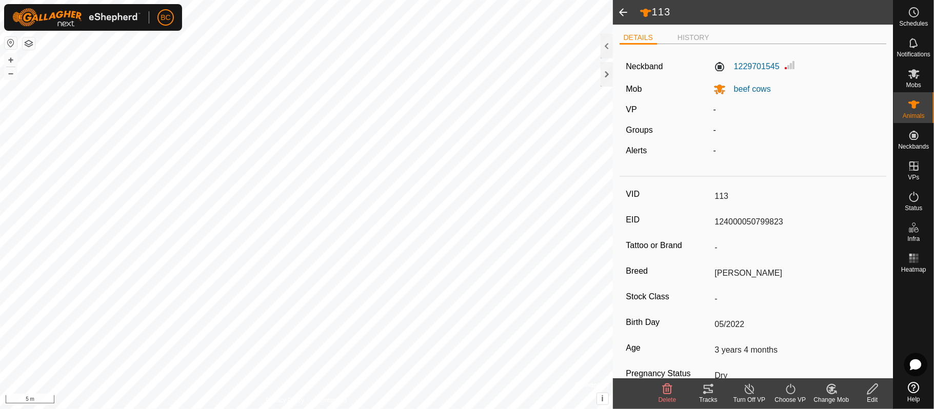
click at [785, 391] on icon at bounding box center [791, 389] width 13 height 12
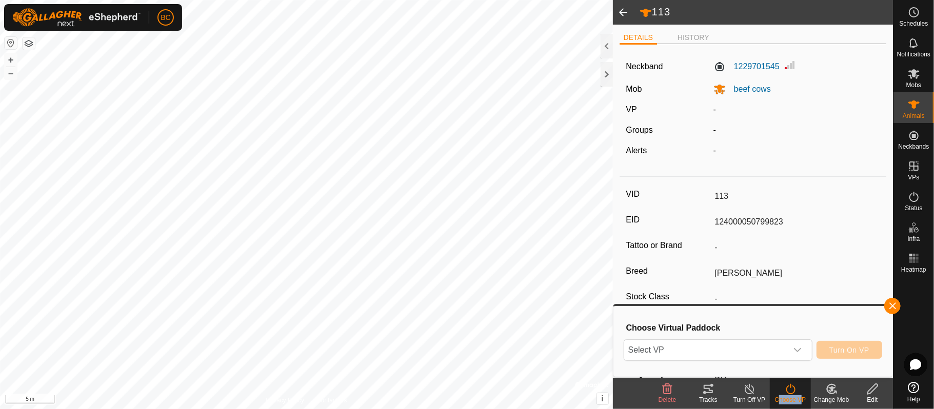
click at [785, 391] on icon at bounding box center [791, 389] width 13 height 12
click at [797, 349] on icon "dropdown trigger" at bounding box center [798, 350] width 8 height 8
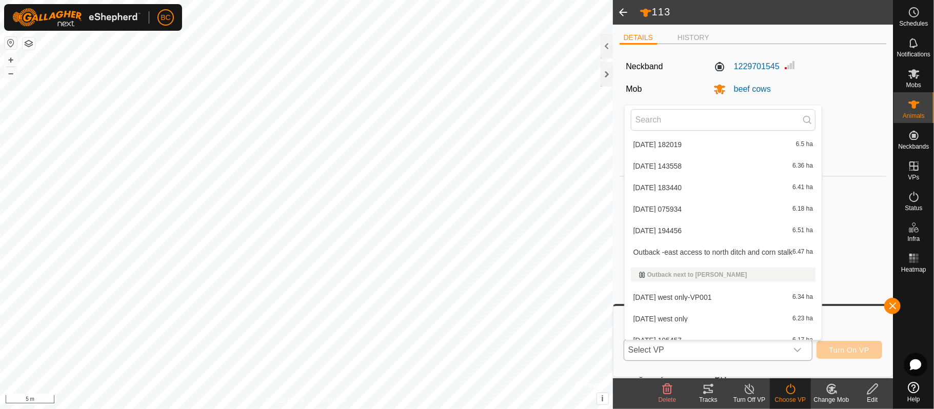
scroll to position [310, 0]
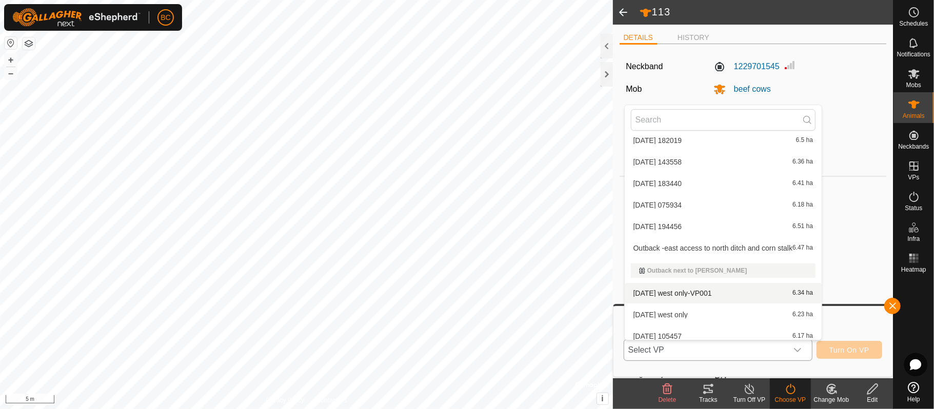
click at [715, 294] on li "[DATE] west only-VP001 6.34 ha" at bounding box center [724, 293] width 198 height 21
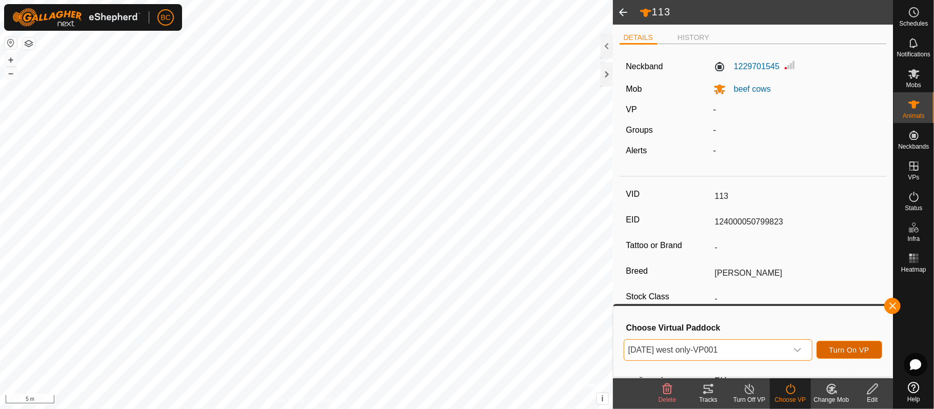
click at [845, 352] on span "Turn On VP" at bounding box center [850, 350] width 40 height 8
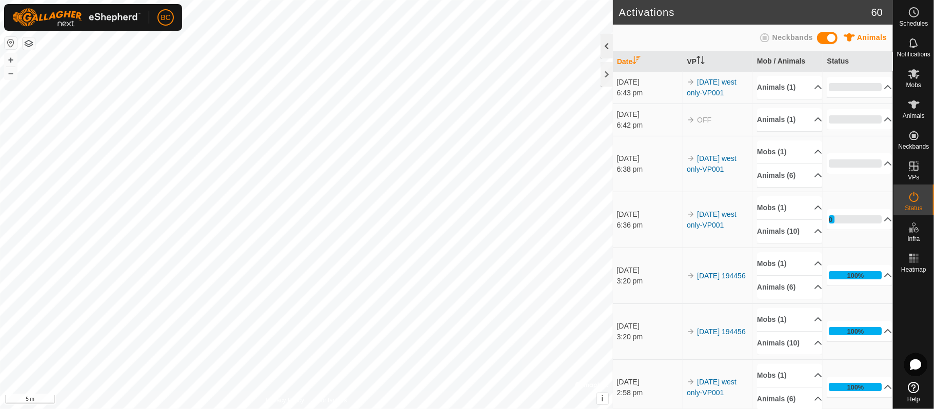
click at [608, 51] on div at bounding box center [607, 46] width 12 height 25
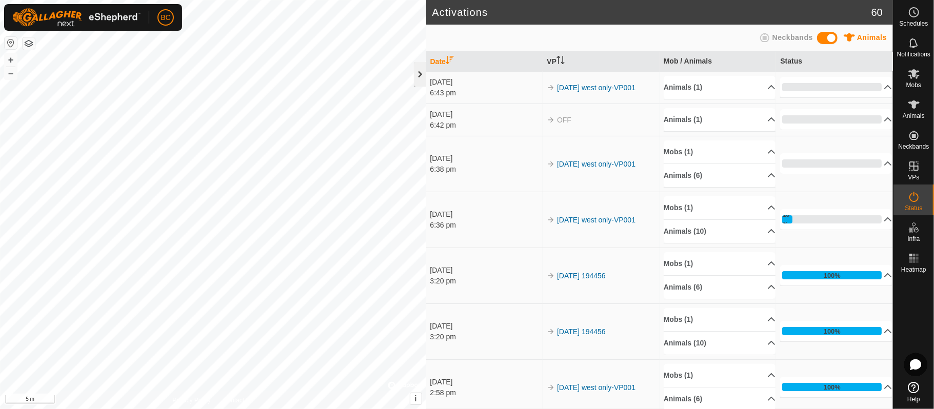
click at [418, 73] on div at bounding box center [420, 74] width 12 height 25
